Goal: Purchase product/service

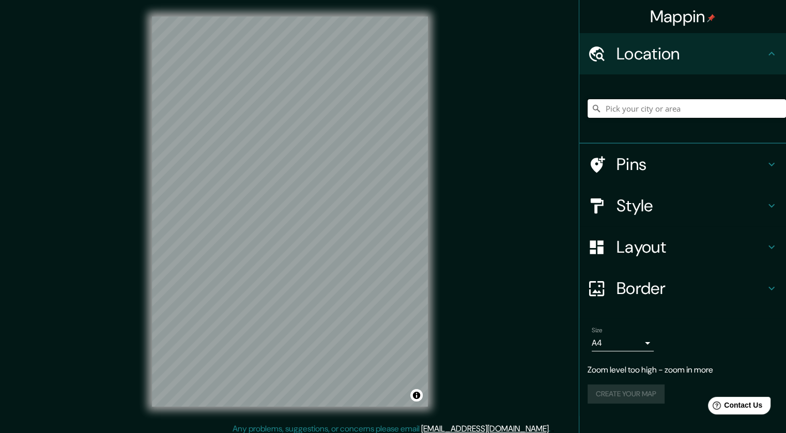
click at [639, 115] on input "Pick your city or area" at bounding box center [686, 108] width 198 height 19
paste input "[URL] de la Constitución S/N, Centro Histórico de [GEOGRAPHIC_DATA], [GEOGRAPHI…"
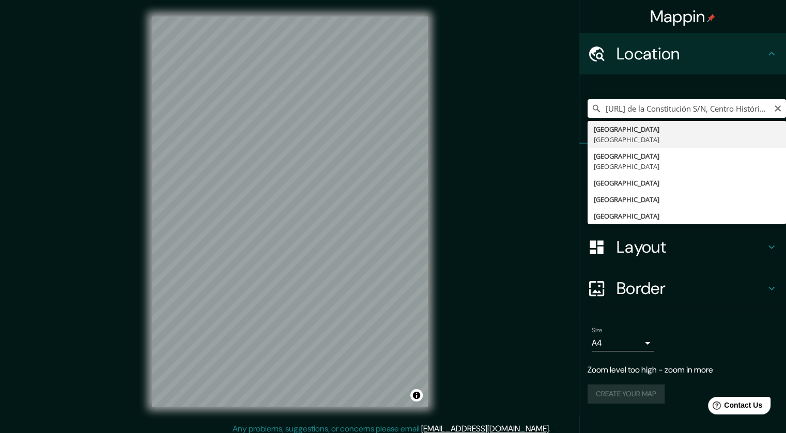
type input "[GEOGRAPHIC_DATA], [GEOGRAPHIC_DATA]"
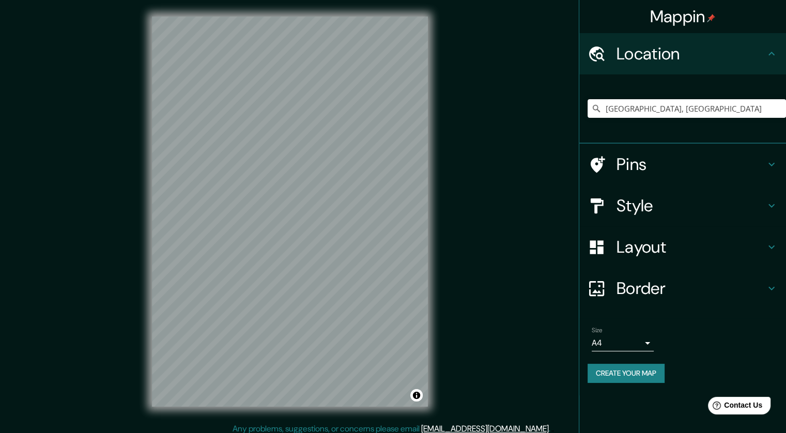
click at [648, 245] on h4 "Layout" at bounding box center [690, 247] width 149 height 21
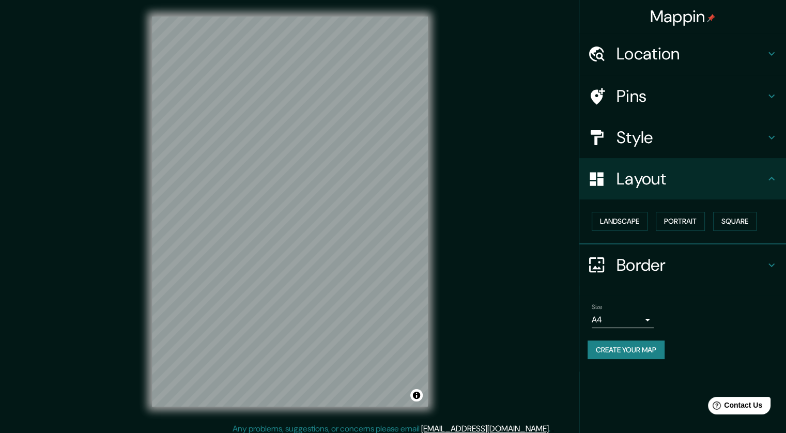
click at [643, 272] on h4 "Border" at bounding box center [690, 265] width 149 height 21
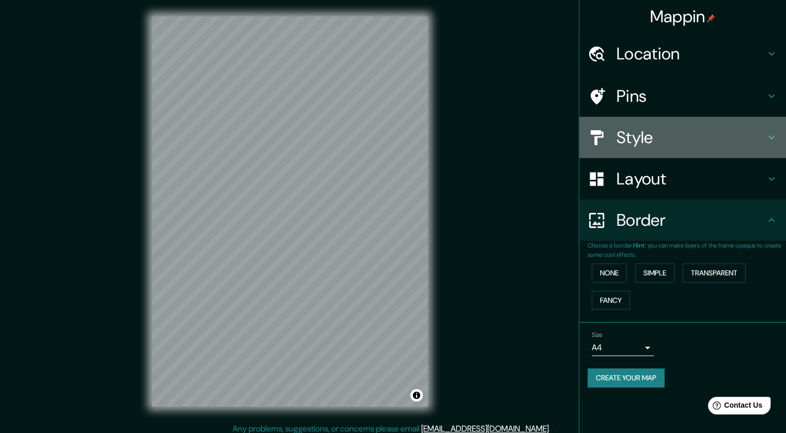
click at [663, 131] on h4 "Style" at bounding box center [690, 137] width 149 height 21
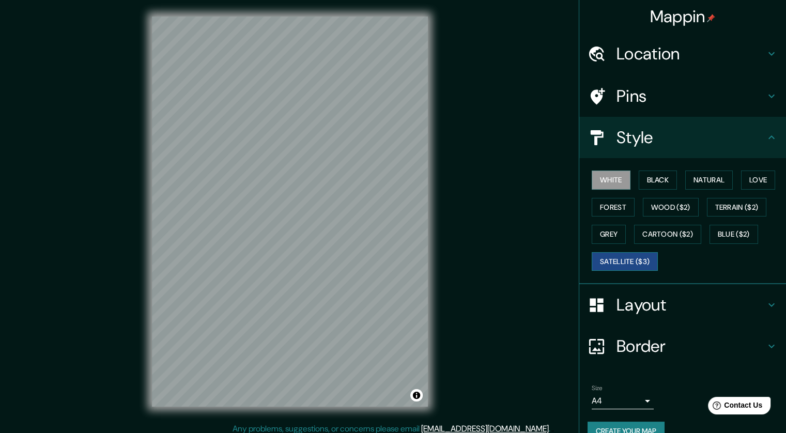
click at [609, 261] on button "Satellite ($3)" at bounding box center [624, 261] width 66 height 19
click at [633, 299] on h4 "Layout" at bounding box center [690, 304] width 149 height 21
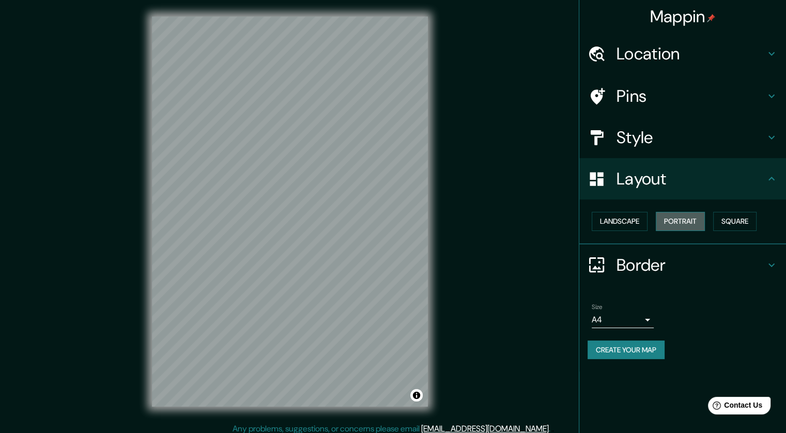
click at [668, 218] on button "Portrait" at bounding box center [679, 221] width 49 height 19
click at [721, 223] on button "Square" at bounding box center [734, 221] width 43 height 19
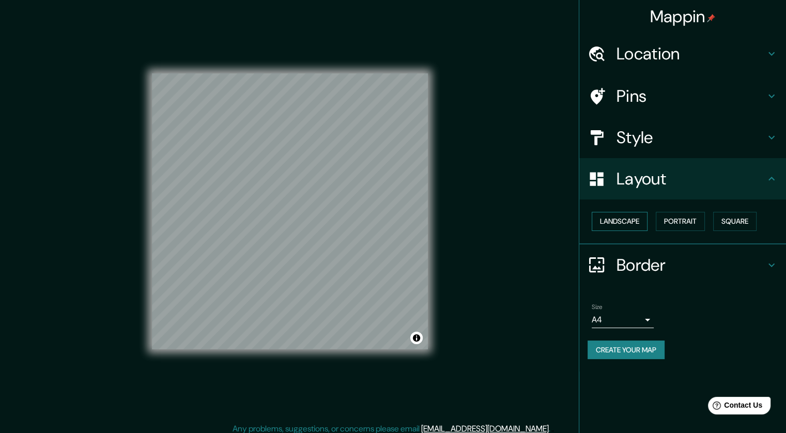
click at [615, 224] on button "Landscape" at bounding box center [619, 221] width 56 height 19
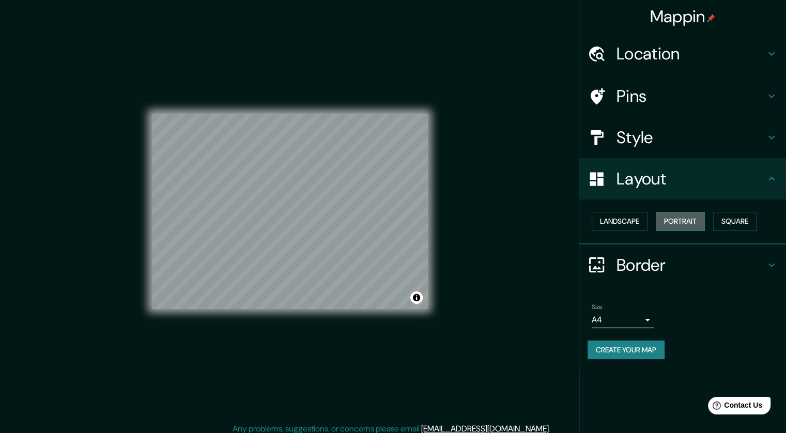
click at [672, 216] on button "Portrait" at bounding box center [679, 221] width 49 height 19
